Goal: Information Seeking & Learning: Compare options

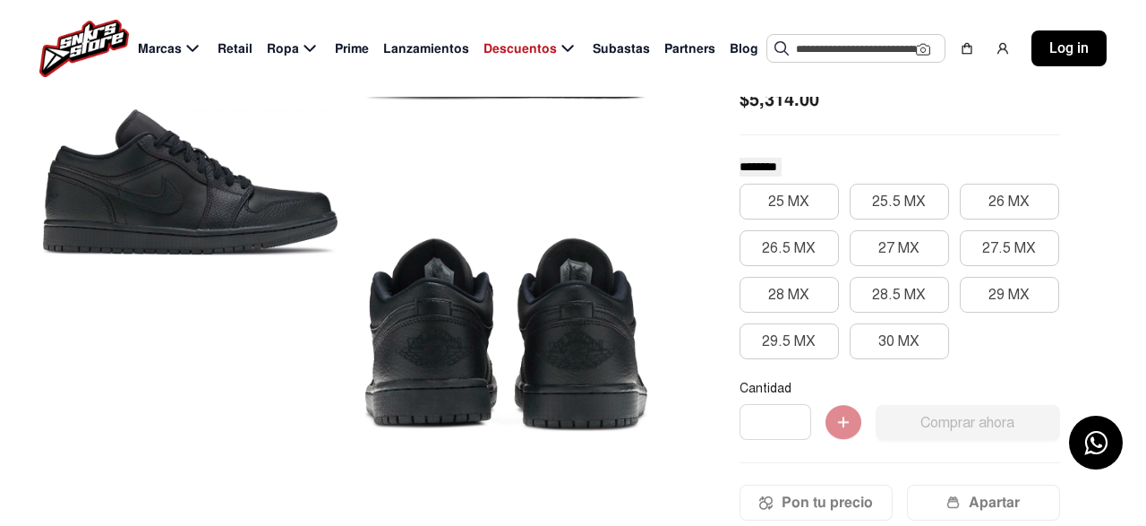
scroll to position [279, 0]
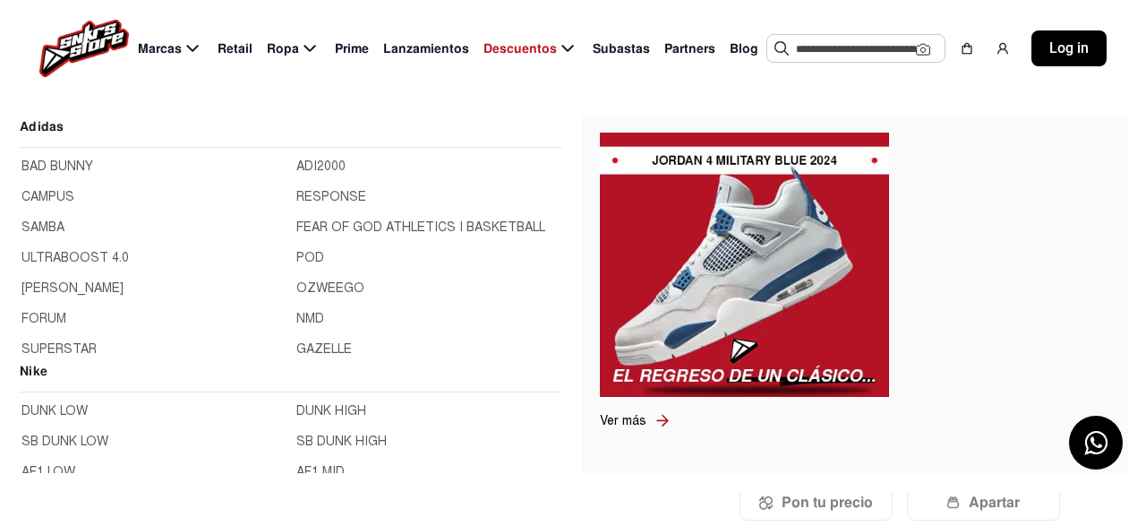
click at [66, 404] on link "DUNK LOW" at bounding box center [153, 411] width 264 height 20
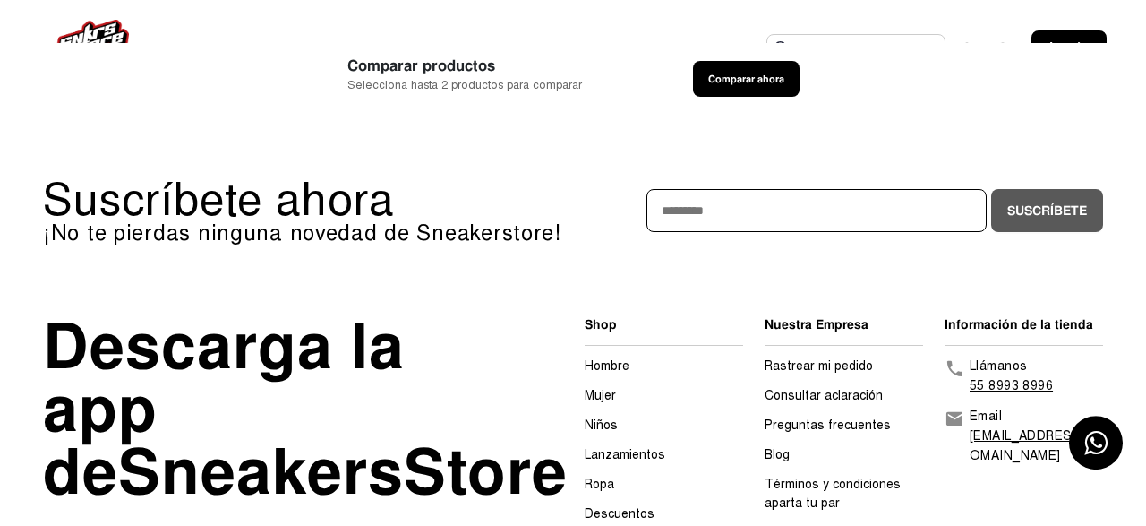
scroll to position [39, 0]
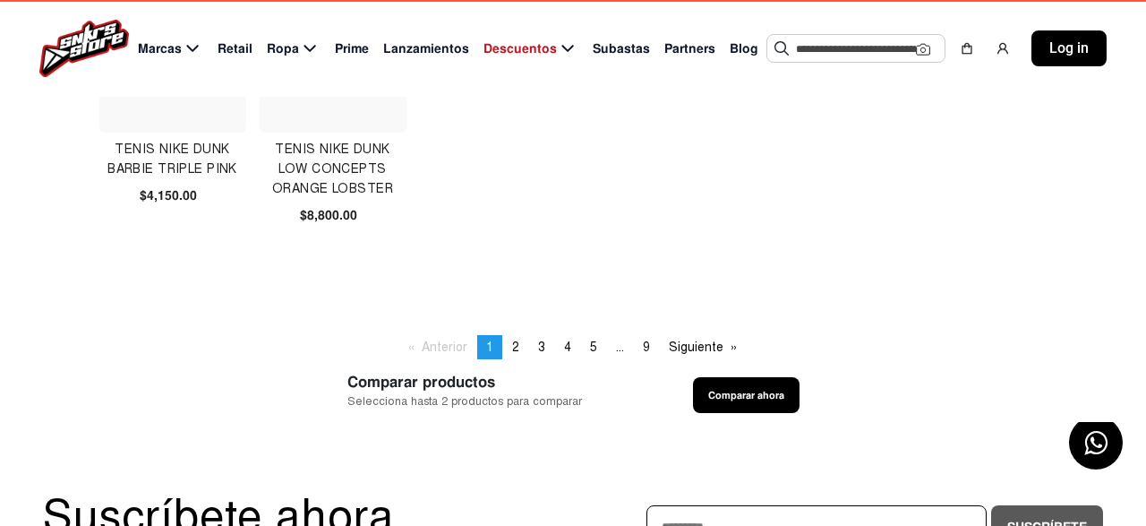
scroll to position [1304, 0]
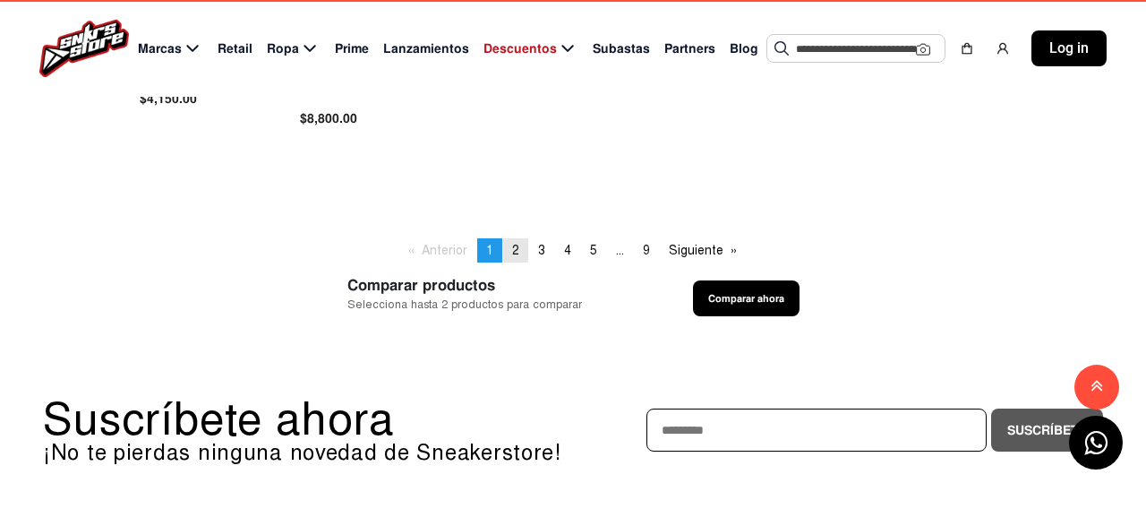
click at [512, 250] on span "2" at bounding box center [515, 250] width 7 height 15
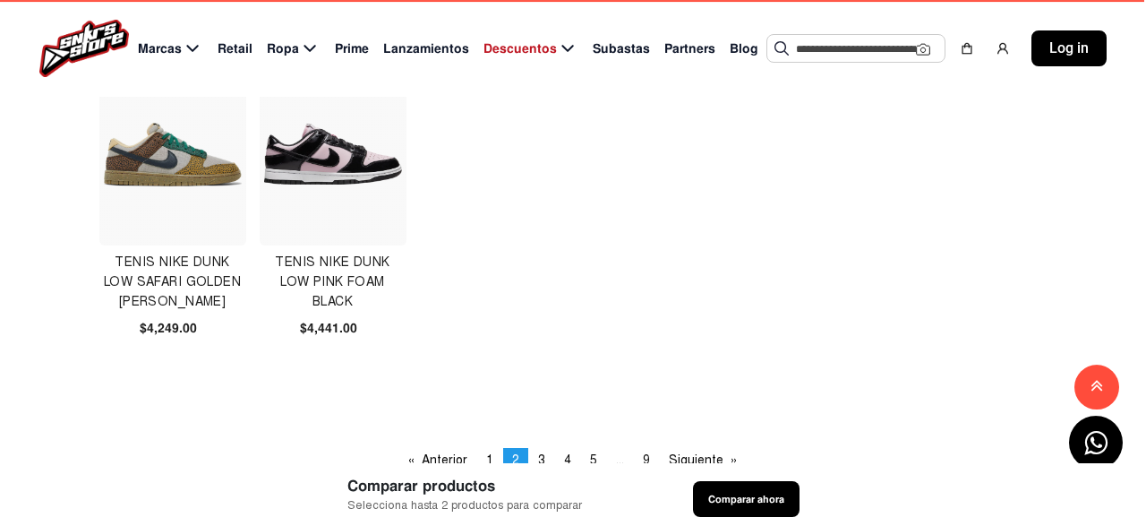
scroll to position [1118, 0]
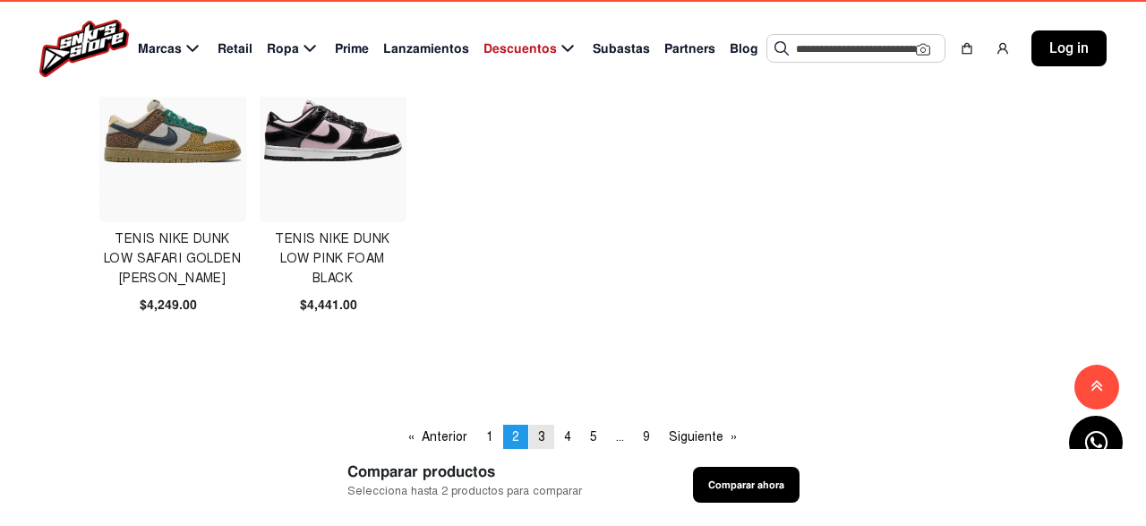
click at [542, 431] on span "3" at bounding box center [541, 436] width 7 height 15
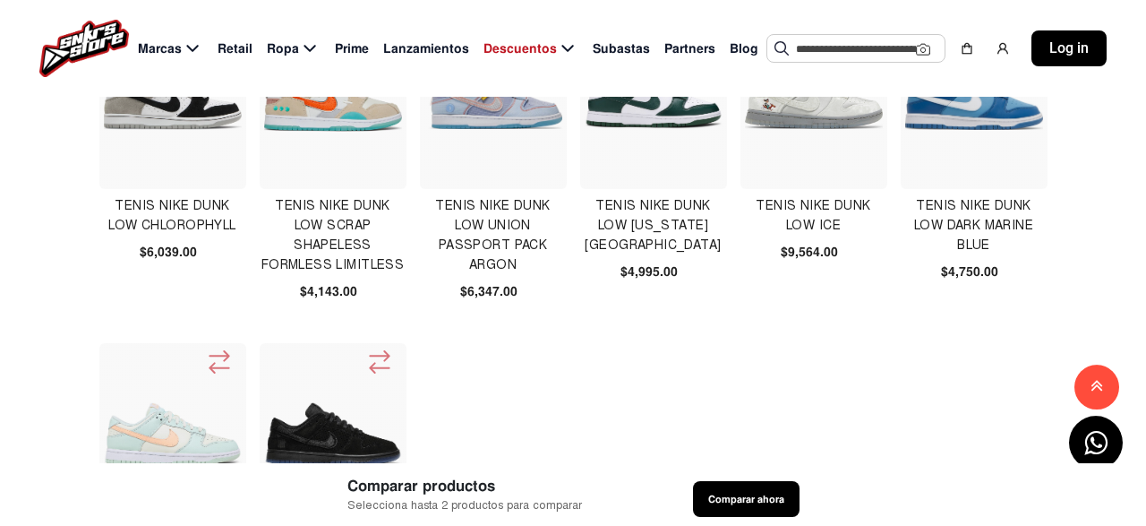
scroll to position [838, 0]
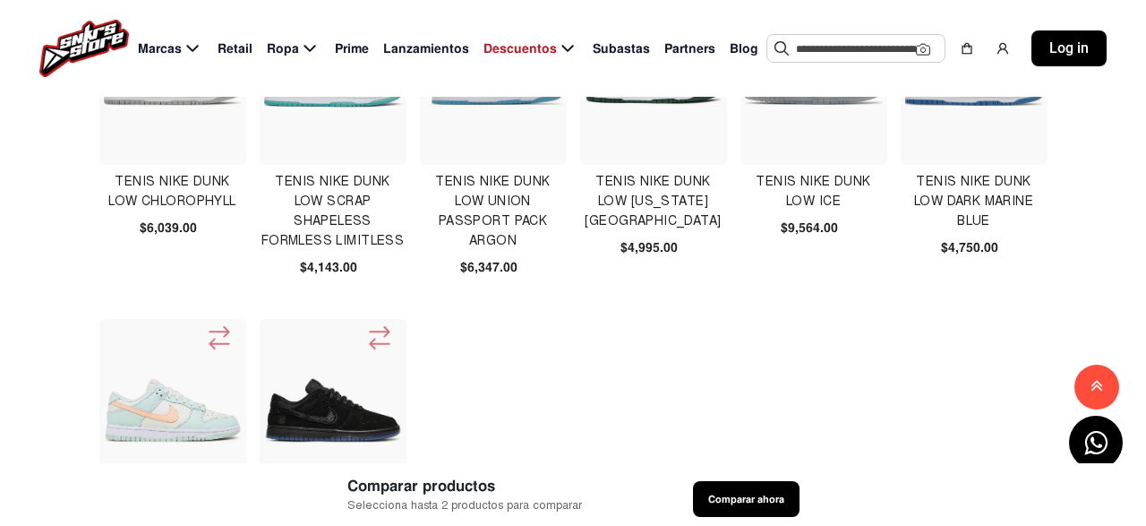
click at [337, 402] on img at bounding box center [333, 410] width 138 height 138
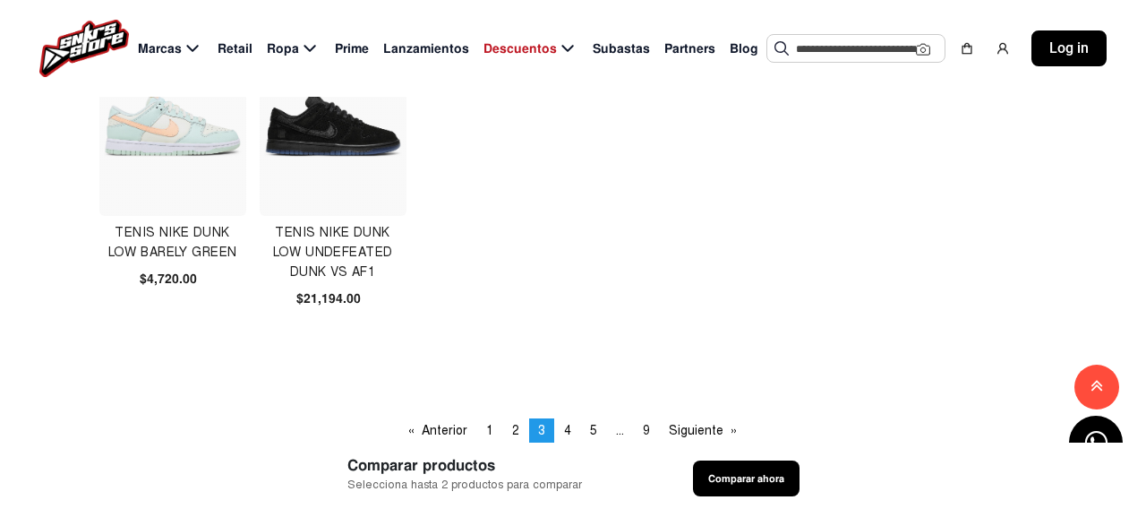
scroll to position [1138, 0]
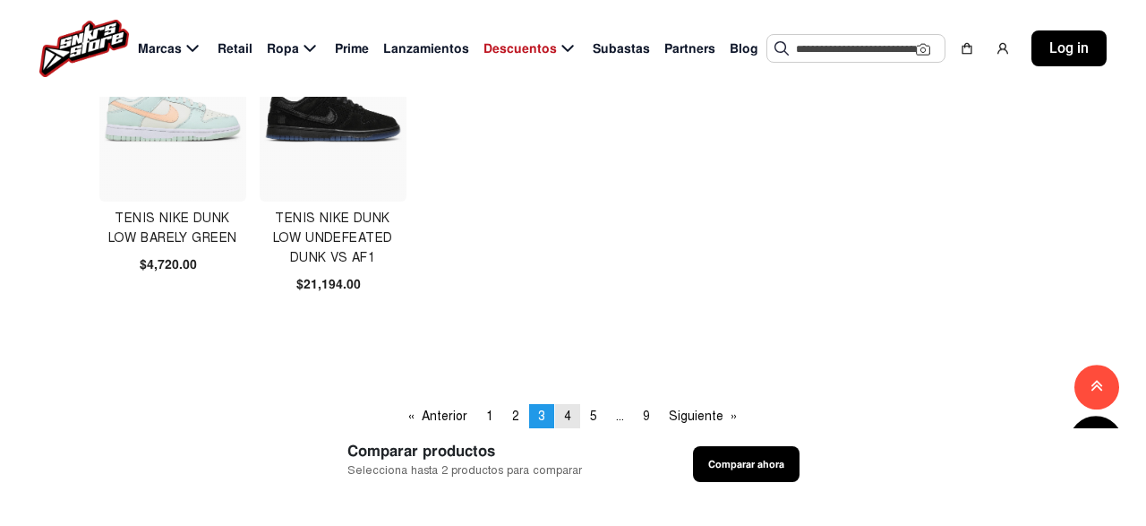
click at [566, 422] on span "4" at bounding box center [567, 415] width 7 height 15
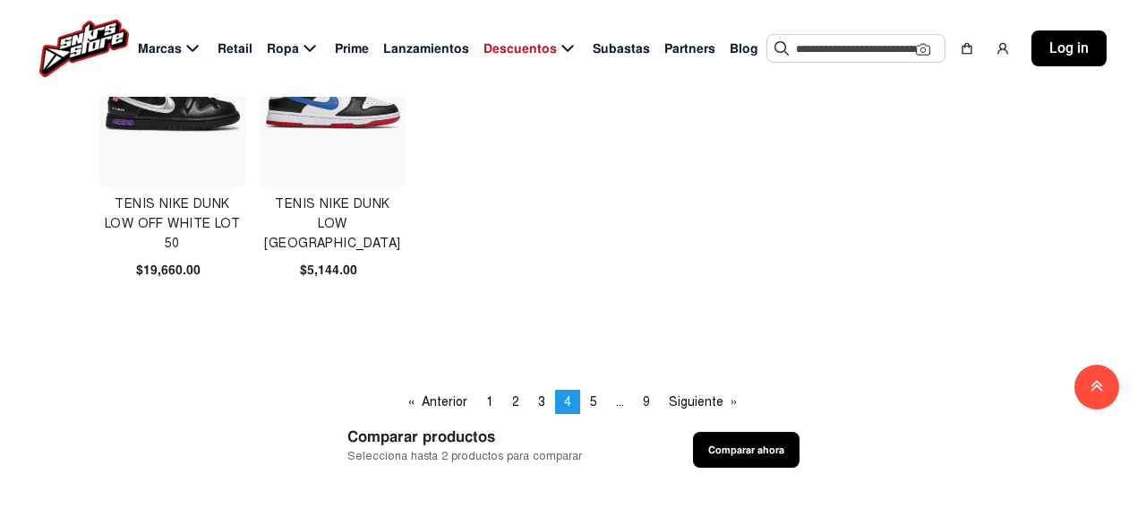
scroll to position [1211, 0]
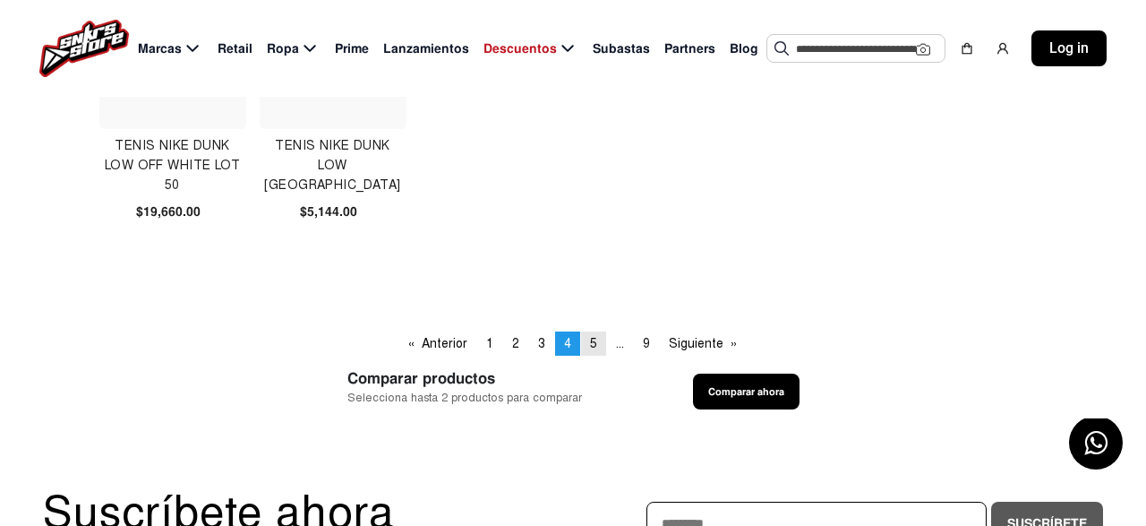
click at [598, 339] on link "page 5" at bounding box center [593, 343] width 25 height 24
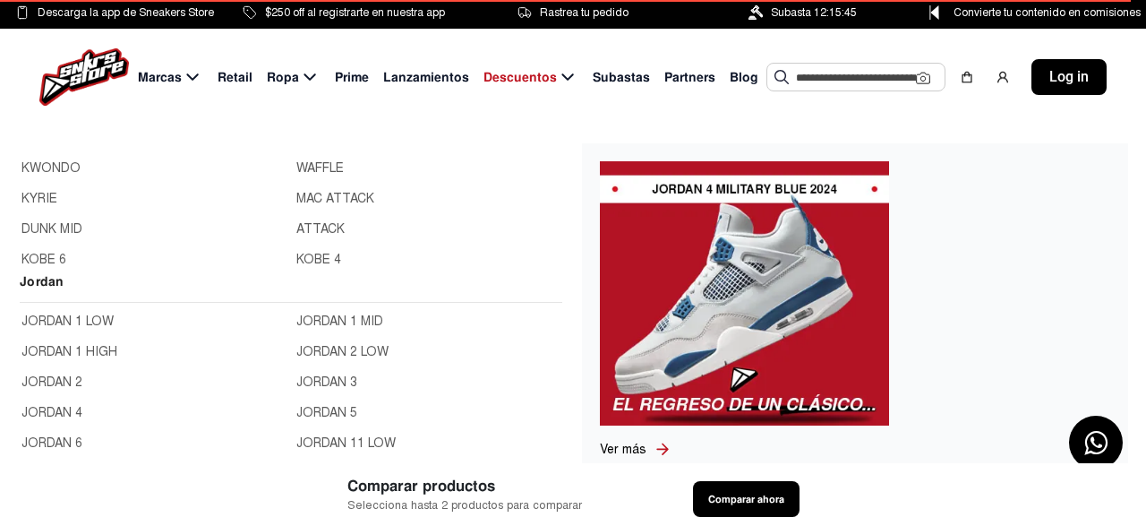
scroll to position [559, 0]
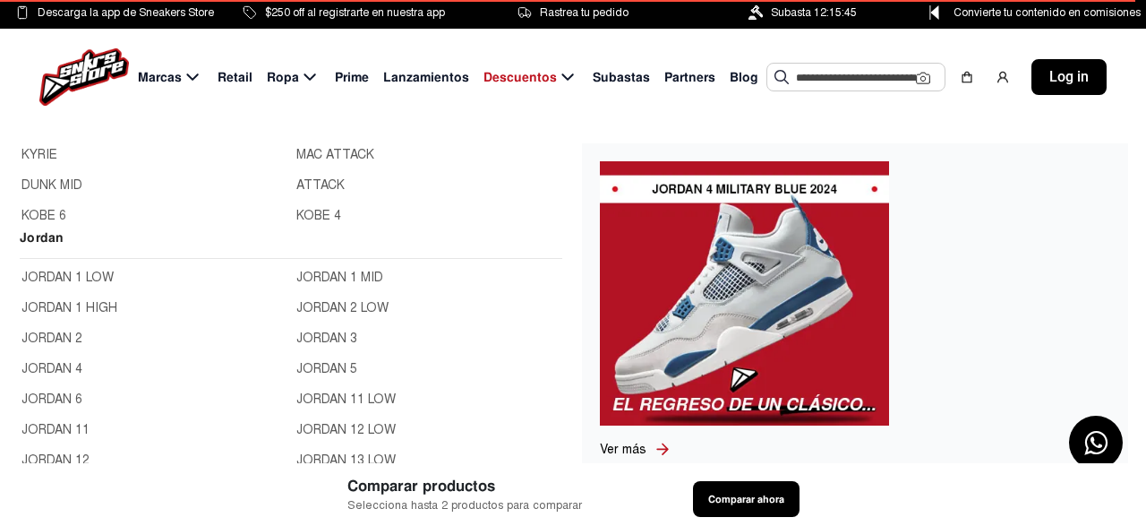
click at [93, 280] on link "JORDAN 1 LOW" at bounding box center [153, 278] width 264 height 20
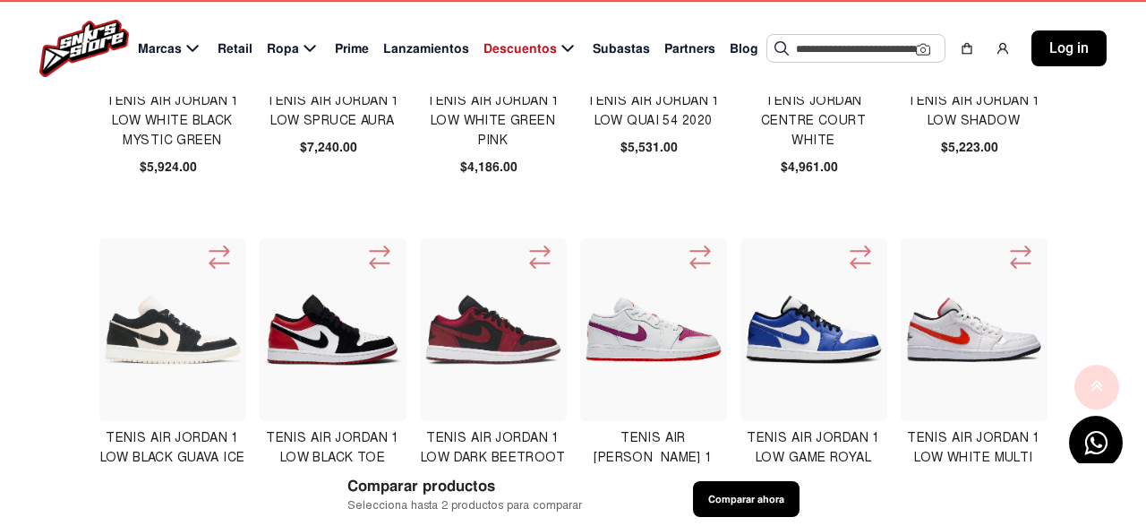
scroll to position [652, 0]
